Goal: Transaction & Acquisition: Purchase product/service

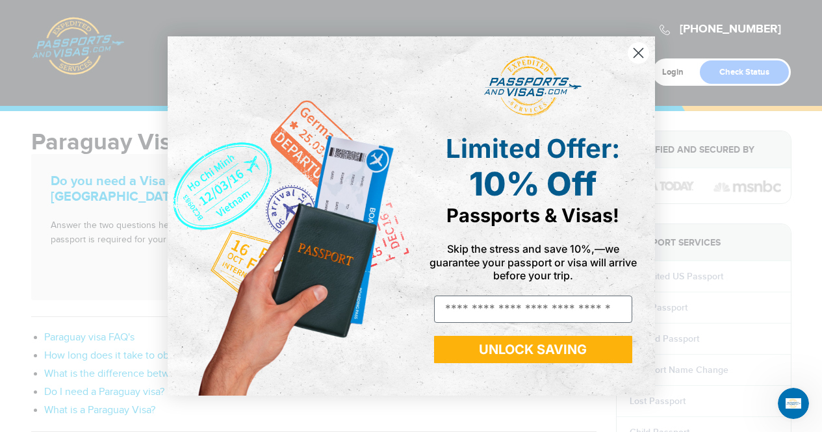
click at [635, 57] on icon "Close dialog" at bounding box center [638, 52] width 9 height 9
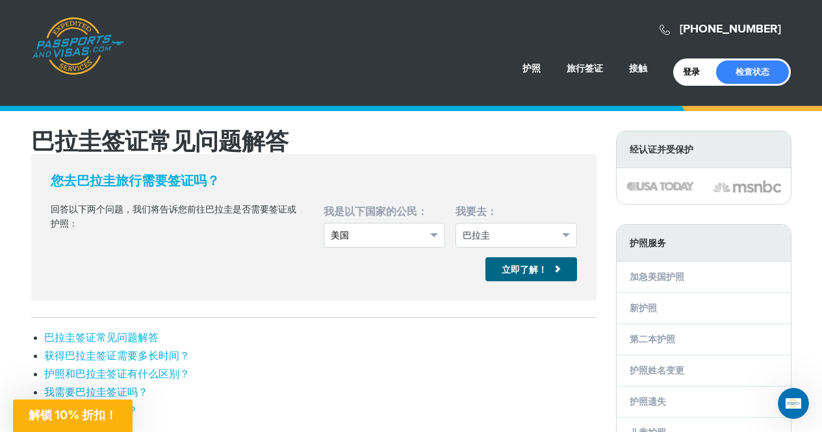
click at [397, 240] on span "美国" at bounding box center [379, 235] width 96 height 13
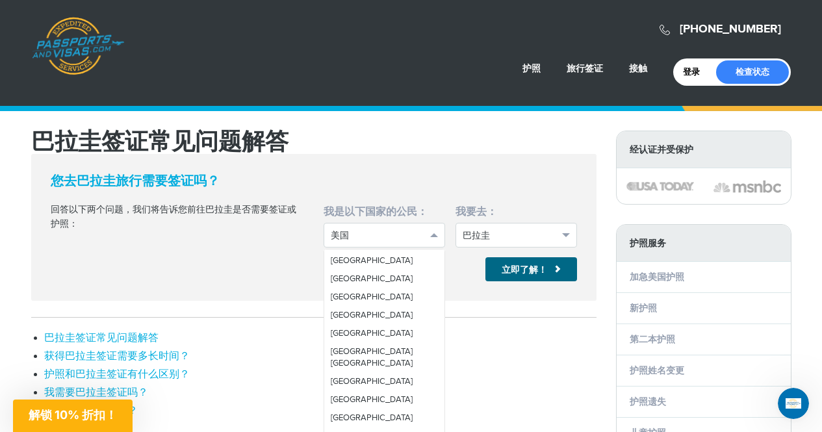
click at [232, 276] on div "您去巴拉圭旅行需要签证吗？ 回答以下两个问题，我们将告诉您前往巴拉圭是否需要签证或护照： 我是以下国家的公民： *** ***** ***** ***** *…" at bounding box center [314, 228] width 546 height 108
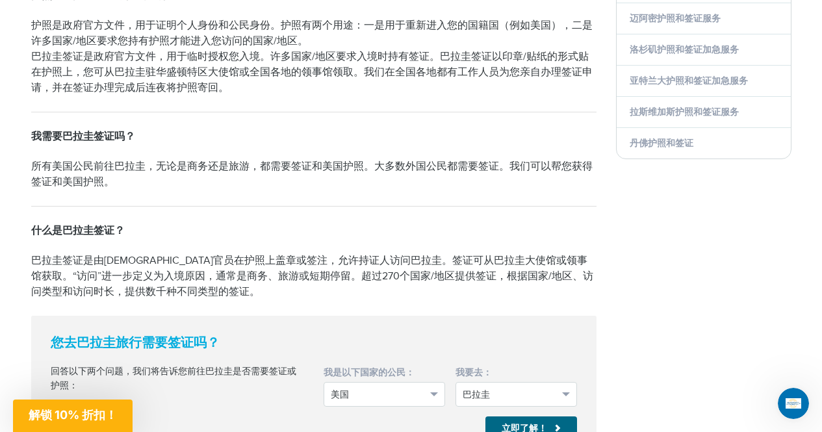
scroll to position [0, 0]
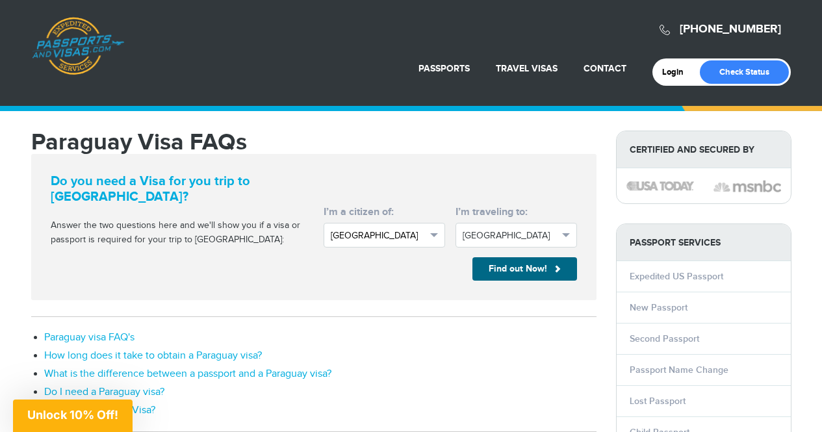
click at [383, 229] on button "[GEOGRAPHIC_DATA]" at bounding box center [385, 235] width 122 height 25
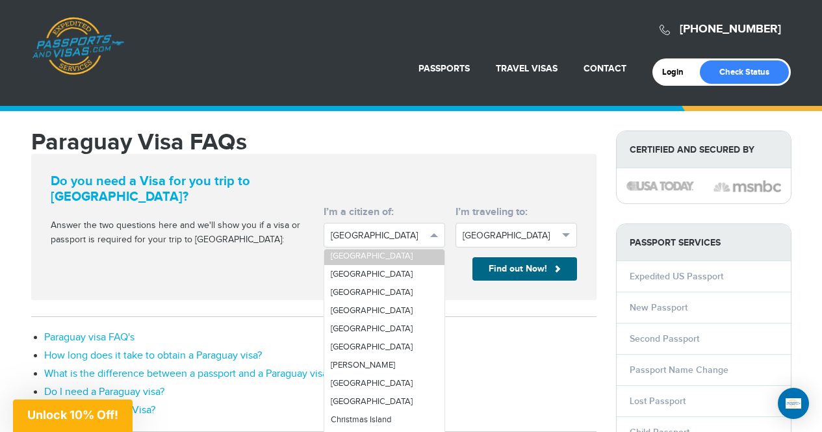
scroll to position [715, 0]
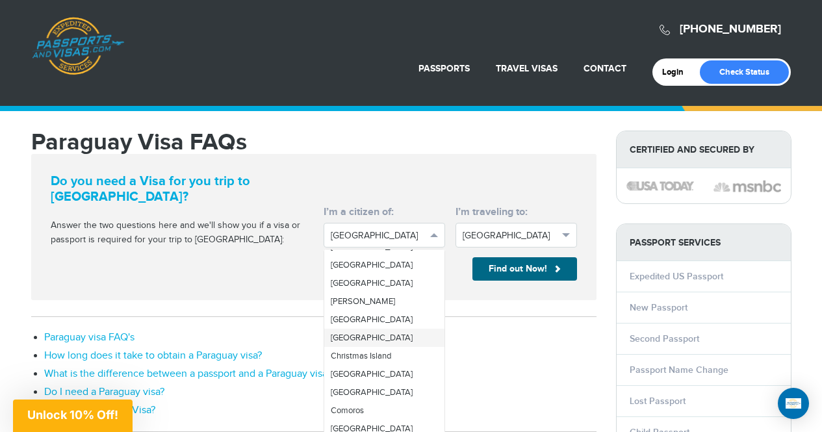
click at [344, 343] on span "[GEOGRAPHIC_DATA]" at bounding box center [372, 338] width 82 height 10
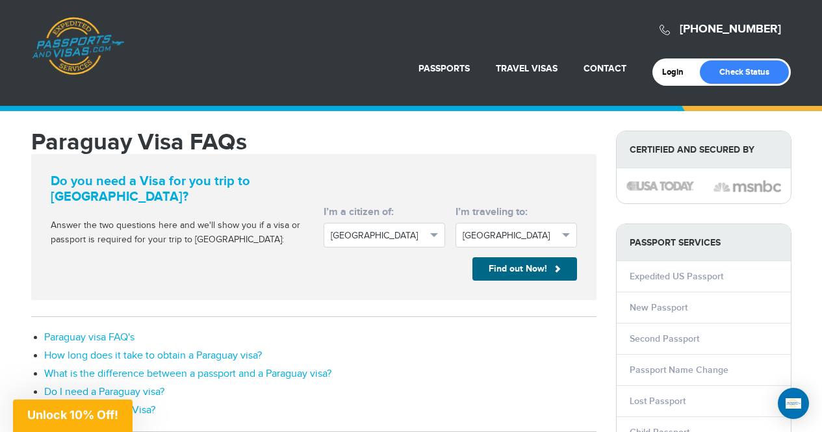
drag, startPoint x: 75, startPoint y: 229, endPoint x: 250, endPoint y: 235, distance: 174.9
click at [250, 235] on p "Answer the two questions here and we'll show you if a visa or passport is requi…" at bounding box center [177, 233] width 253 height 29
click at [109, 258] on div "**********" at bounding box center [314, 227] width 546 height 107
click at [538, 263] on button "Find out Now!" at bounding box center [524, 268] width 105 height 23
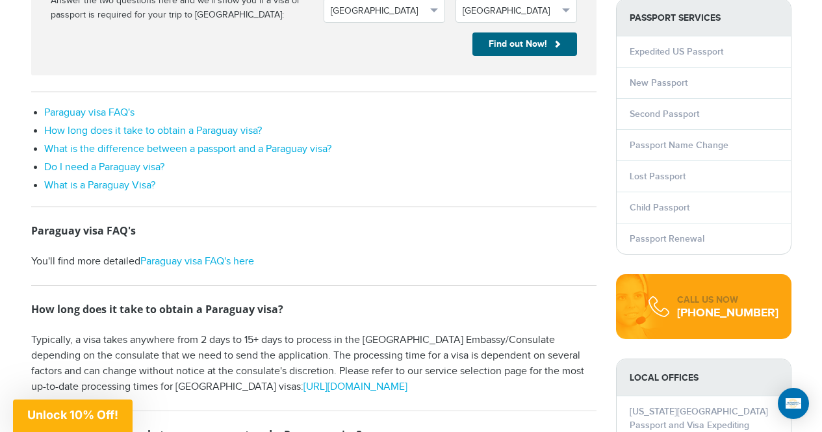
scroll to position [195, 0]
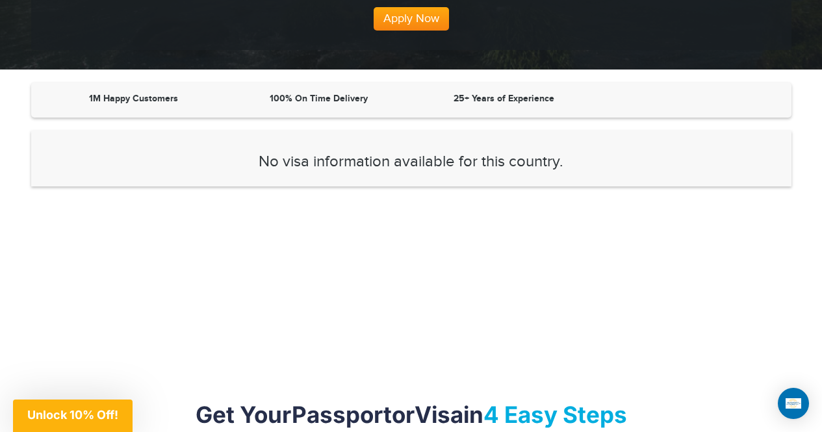
scroll to position [325, 0]
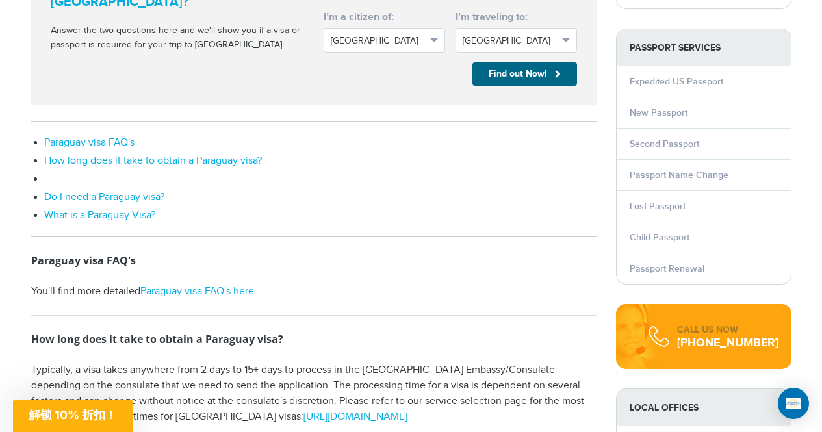
scroll to position [195, 0]
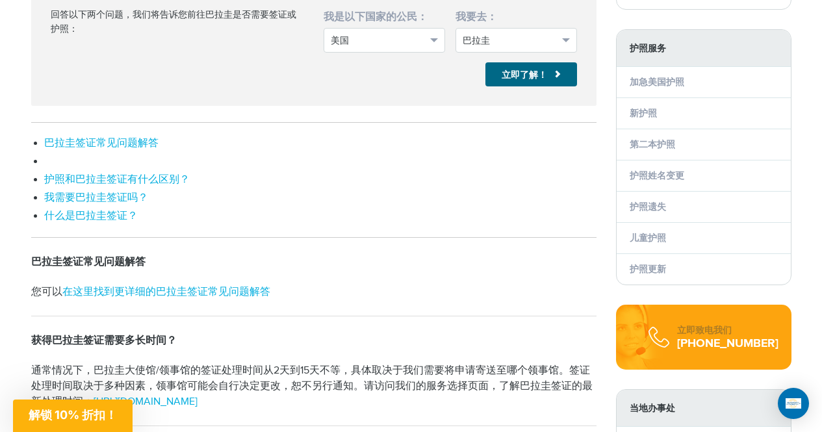
click at [115, 161] on font "获得巴拉圭签证需要多长时间？" at bounding box center [117, 161] width 146 height 12
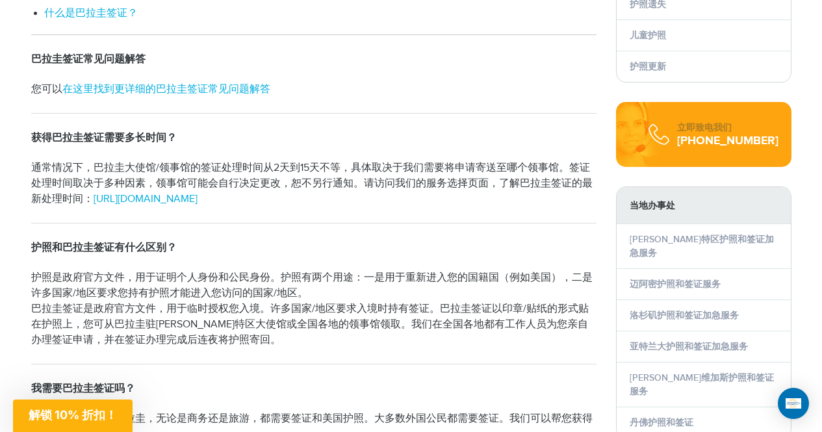
scroll to position [398, 0]
click at [341, 164] on font "通常情况下，巴拉圭大使馆/领事馆的签证处理时间从2天到15天不等，具体取决于我们需要将申请寄送至哪个领事馆。签证处理时间取决于多种因素，领事馆可能会自行决定更…" at bounding box center [312, 184] width 562 height 44
click at [387, 162] on p "通常情况下，巴拉圭大使馆/领事馆的签证处理时间从2天到15天不等，具体取决于我们需要将申请寄送至哪个领事馆。签证处理时间取决于多种因素，领事馆可能会自行决定更…" at bounding box center [313, 184] width 565 height 47
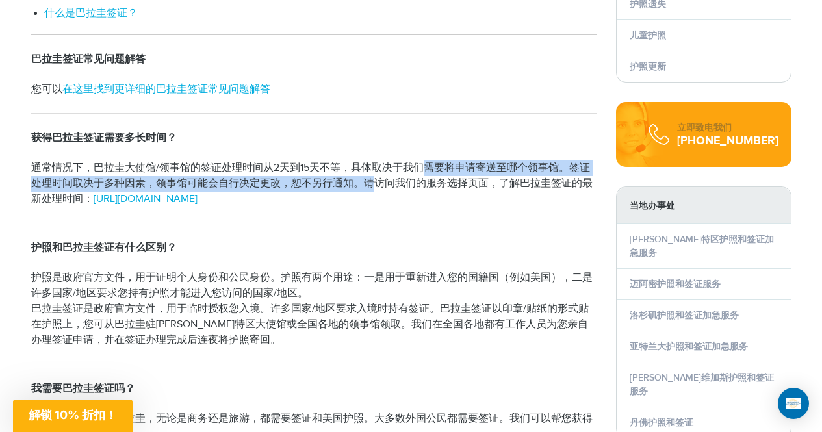
drag, startPoint x: 419, startPoint y: 163, endPoint x: 373, endPoint y: 185, distance: 51.2
click at [373, 185] on font "通常情况下，巴拉圭大使馆/领事馆的签证处理时间从2天到15天不等，具体取决于我们需要将申请寄送至哪个领事馆。签证处理时间取决于多种因素，领事馆可能会自行决定更…" at bounding box center [312, 184] width 562 height 44
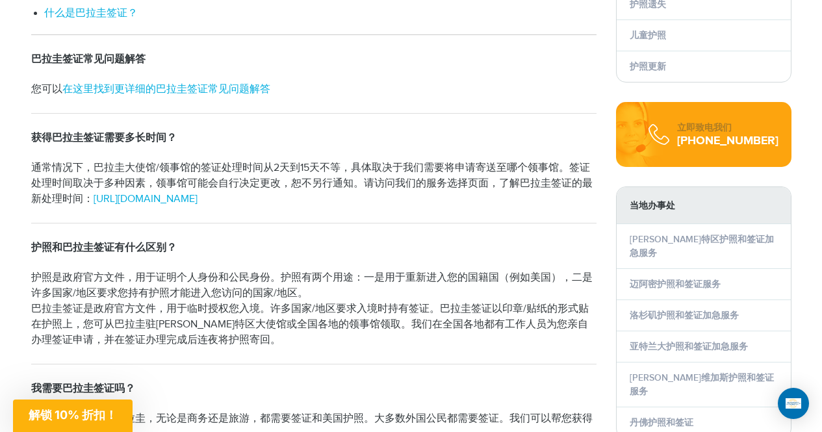
click at [86, 166] on font "通常情况下，巴拉圭大使馆/领事馆的签证处理时间从2天到15天不等，具体取决于我们需要将申请寄送至哪个领事馆。签证处理时间取决于多种因素，领事馆可能会自行决定更…" at bounding box center [312, 184] width 562 height 44
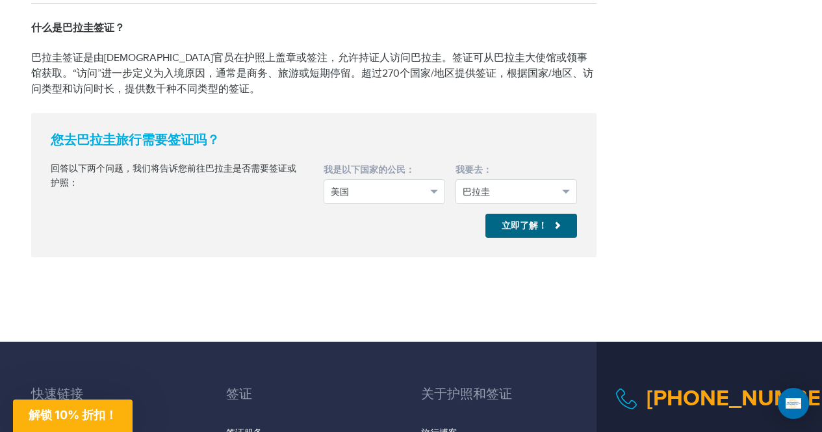
scroll to position [1133, 0]
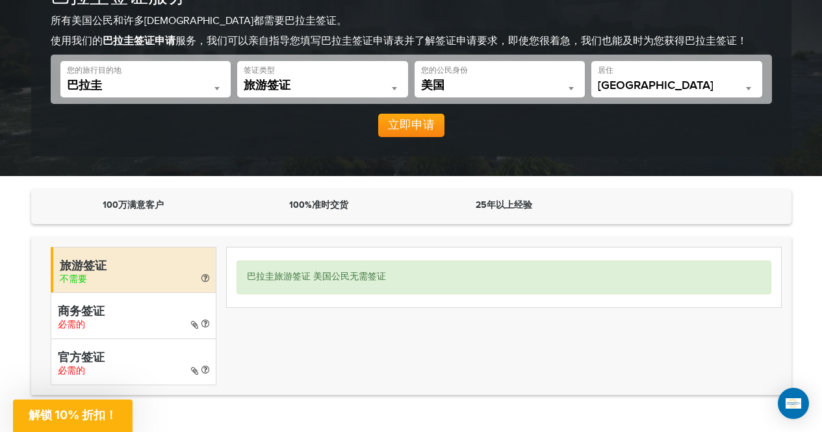
scroll to position [130, 0]
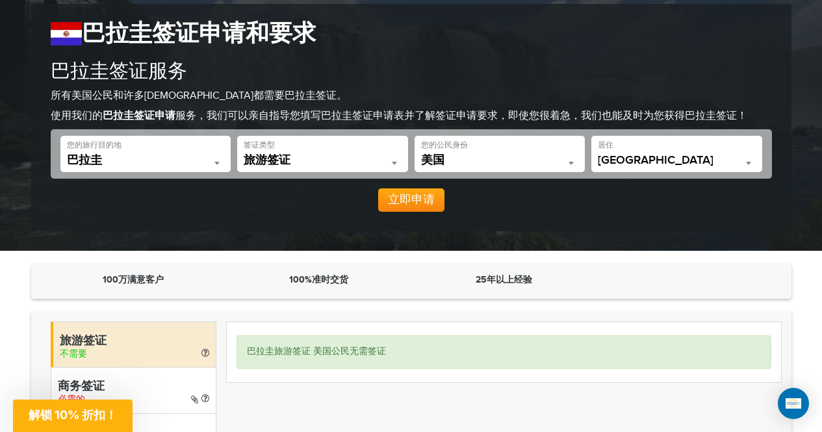
click at [459, 153] on div "**********" at bounding box center [500, 154] width 171 height 36
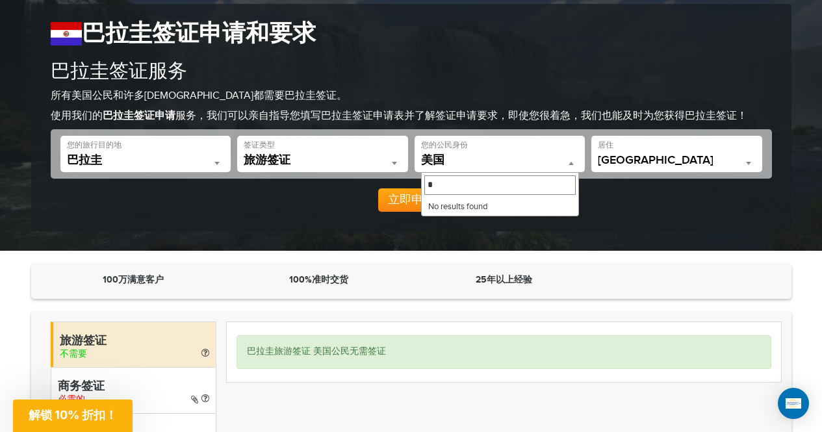
scroll to position [0, 0]
type input "*****"
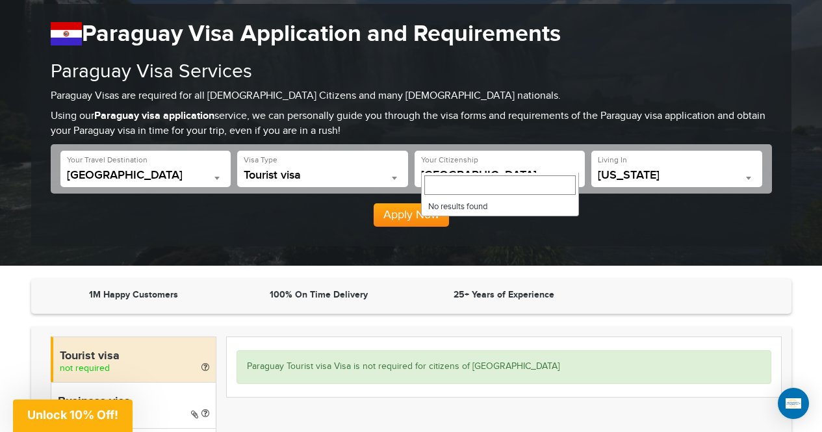
click at [481, 259] on div "720-790-5143 Passports & Visas.com Login Check Status Passports Passport Renewa…" at bounding box center [411, 68] width 822 height 396
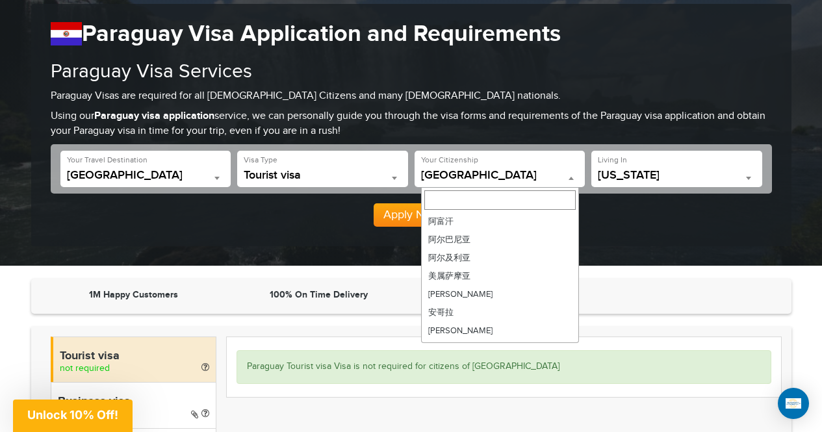
click at [511, 171] on span "United States" at bounding box center [500, 175] width 158 height 13
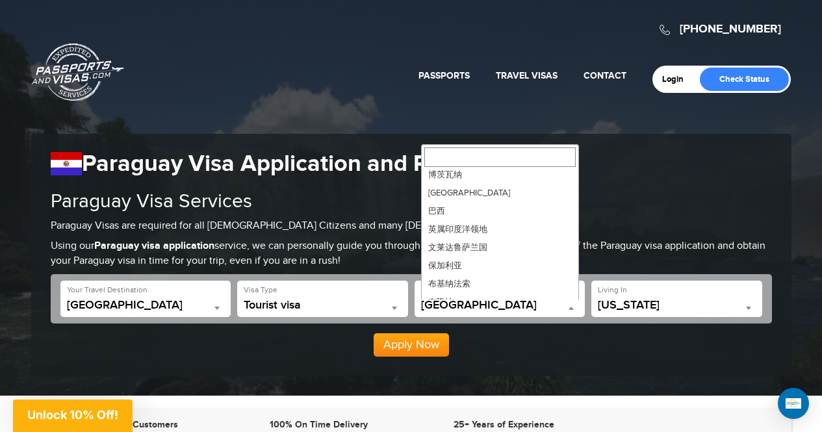
scroll to position [520, 0]
select select "******"
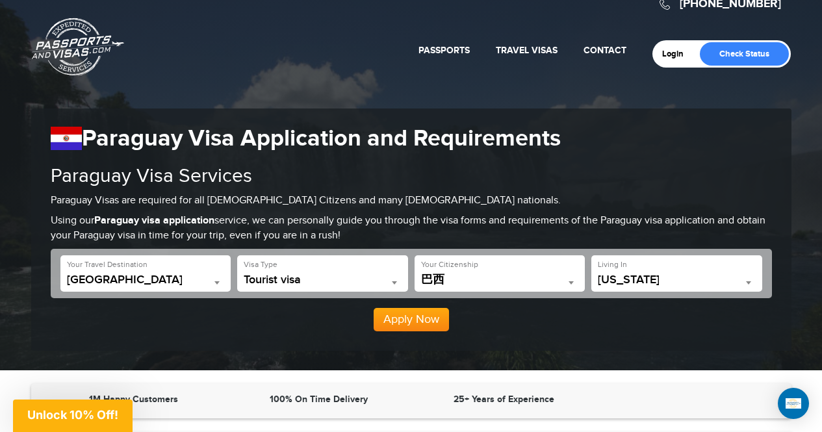
scroll to position [65, 0]
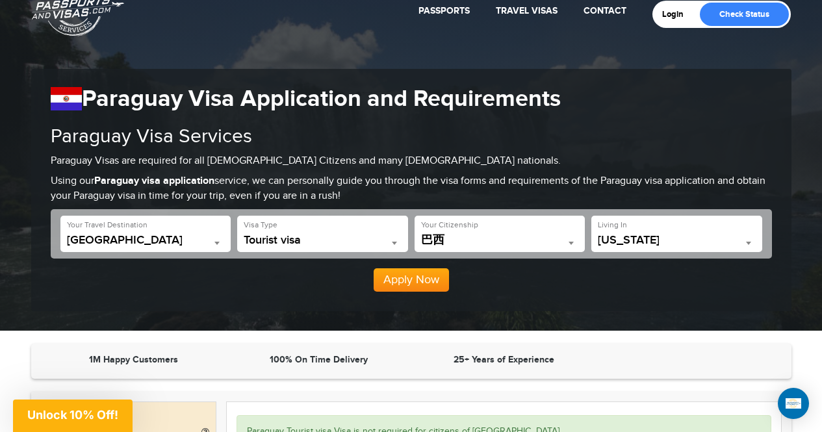
click at [661, 237] on span "[US_STATE]" at bounding box center [677, 240] width 158 height 13
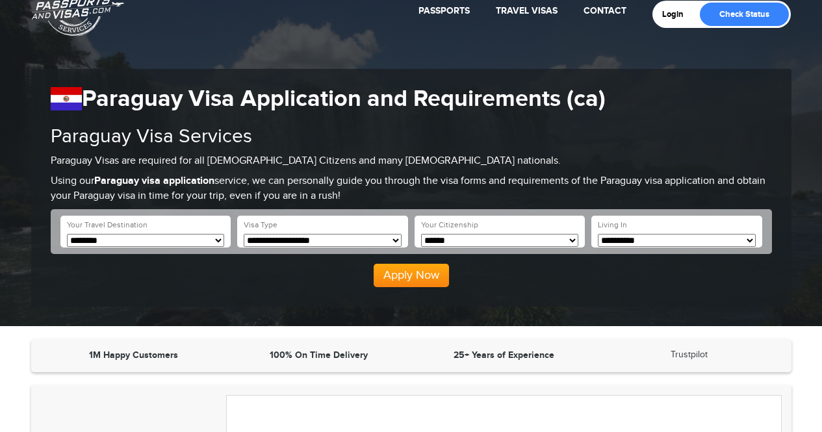
click at [621, 240] on select "**********" at bounding box center [677, 241] width 158 height 14
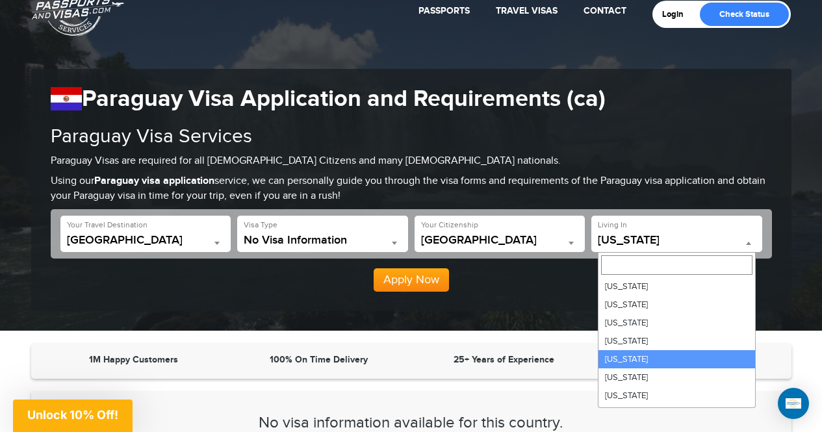
click at [643, 237] on span "[US_STATE]" at bounding box center [677, 240] width 158 height 13
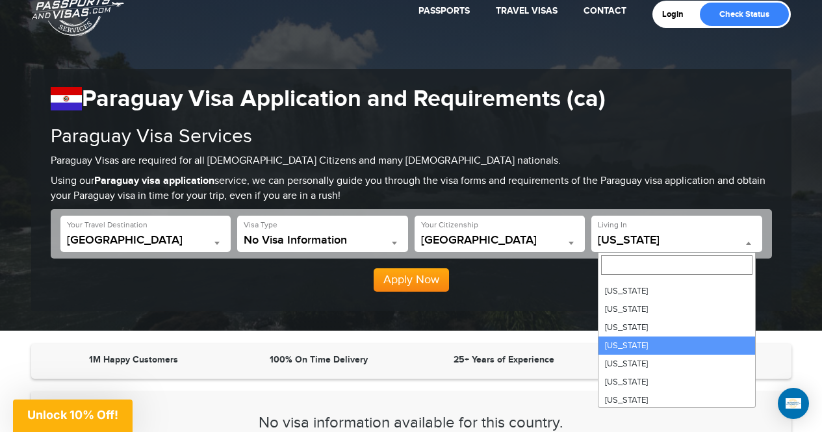
scroll to position [798, 0]
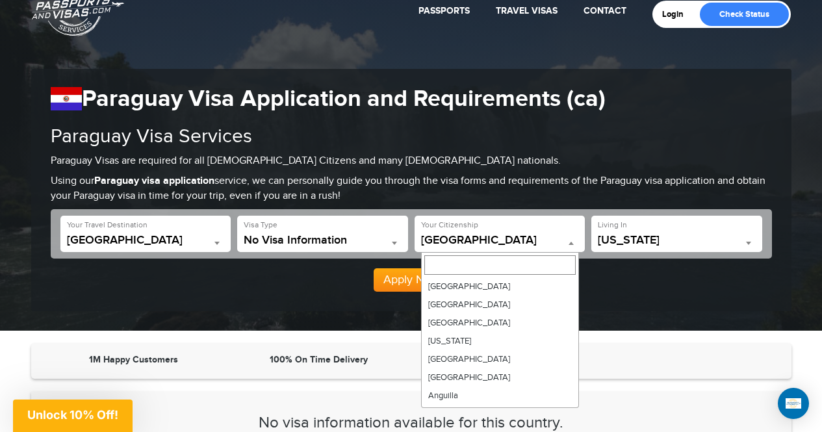
click at [445, 252] on span "Brazil" at bounding box center [500, 243] width 158 height 18
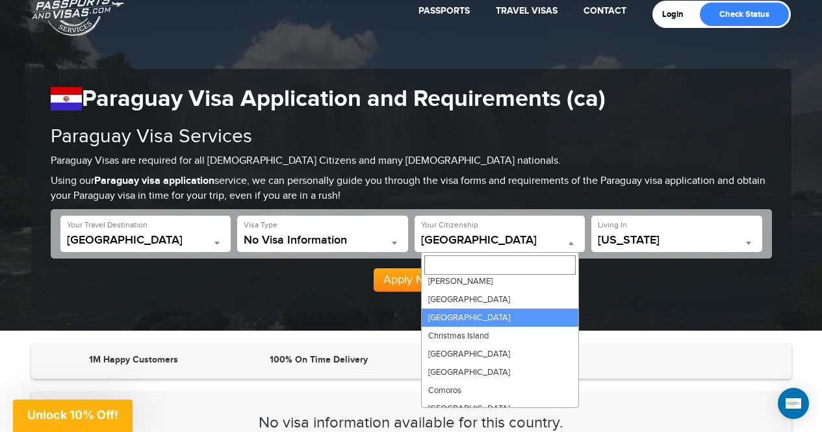
select select "*****"
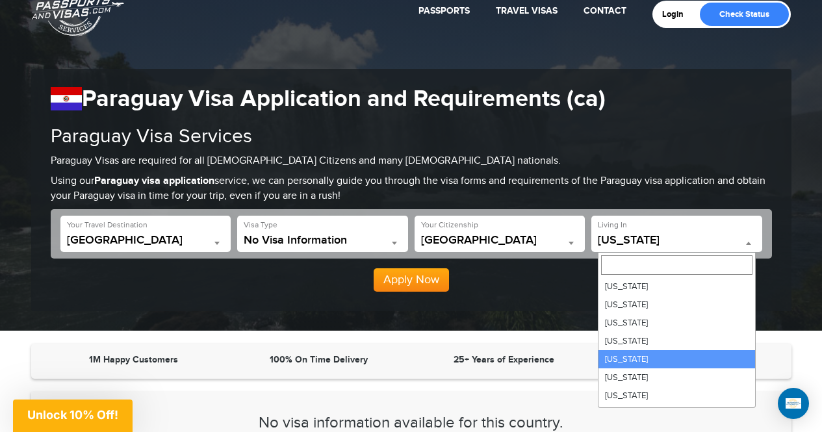
click at [658, 236] on span "[US_STATE]" at bounding box center [677, 240] width 158 height 13
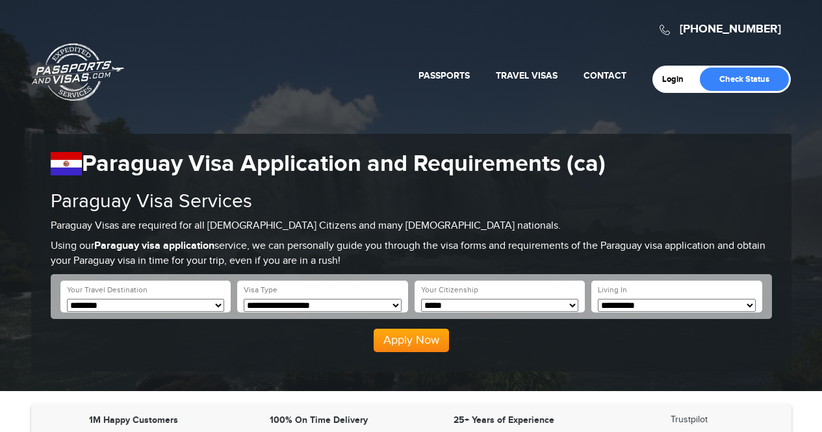
click at [624, 304] on select "**********" at bounding box center [677, 306] width 158 height 14
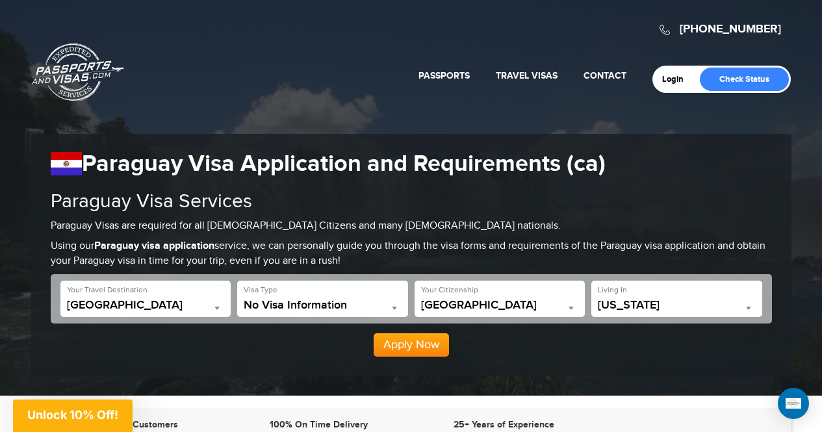
click at [625, 311] on span "[US_STATE]" at bounding box center [677, 305] width 158 height 13
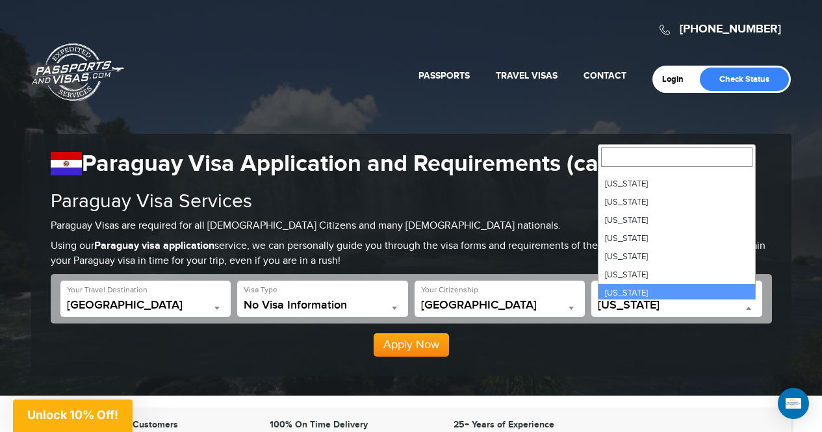
scroll to position [650, 0]
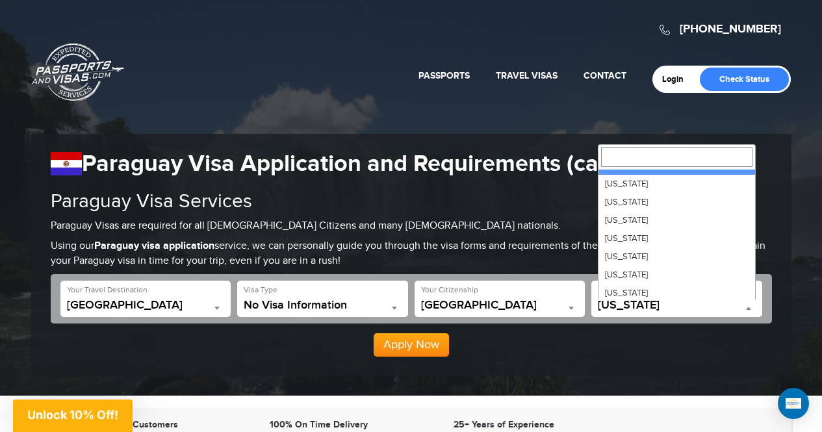
click at [646, 164] on input "Search" at bounding box center [676, 157] width 151 height 19
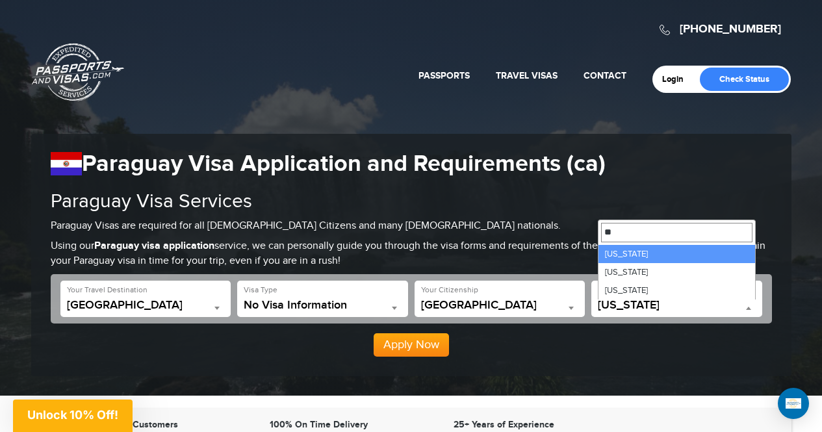
type input "*"
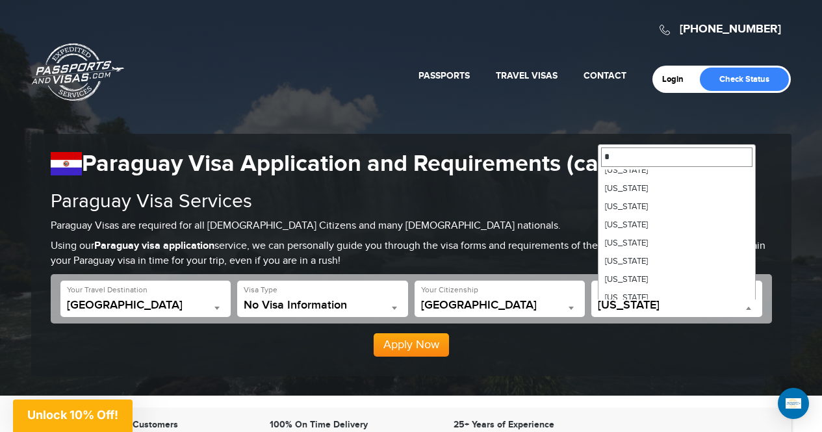
scroll to position [270, 0]
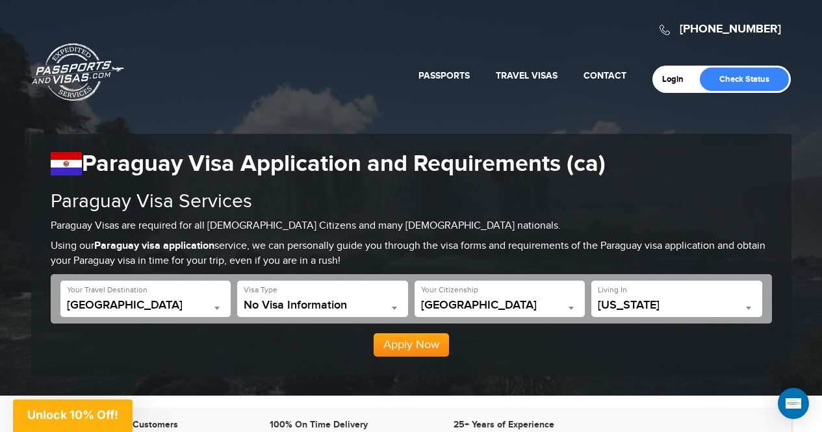
click at [413, 348] on button "Apply Now" at bounding box center [411, 344] width 75 height 23
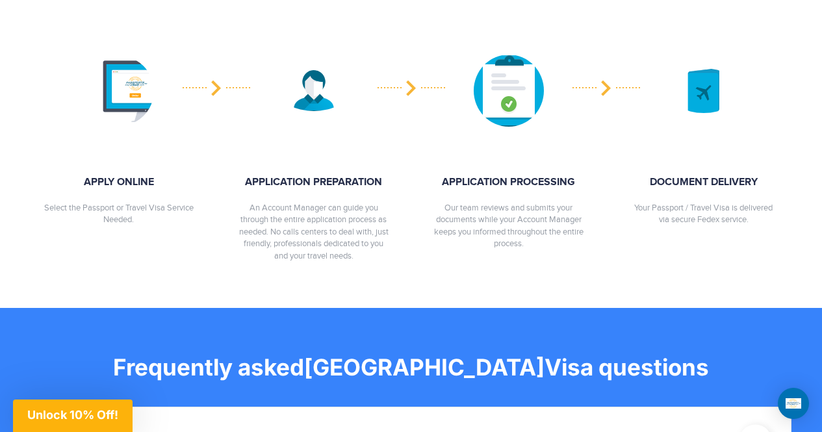
scroll to position [782, 0]
